Goal: Navigation & Orientation: Go to known website

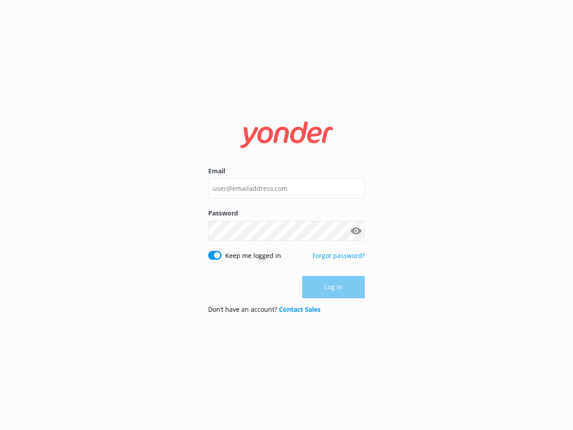
click at [356, 230] on button "Show password" at bounding box center [356, 231] width 18 height 18
